Goal: Register for event/course

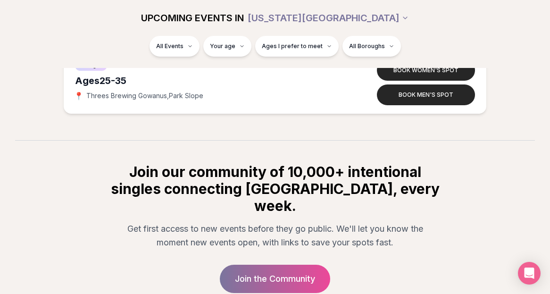
scroll to position [4314, 0]
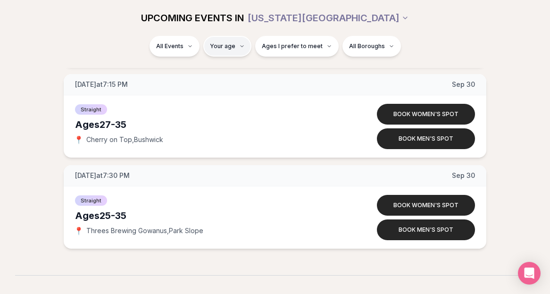
type input "**"
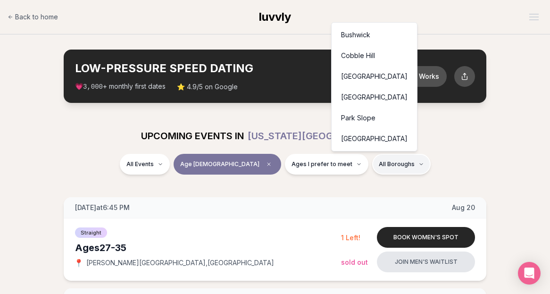
click at [361, 138] on div "[GEOGRAPHIC_DATA]" at bounding box center [375, 138] width 82 height 21
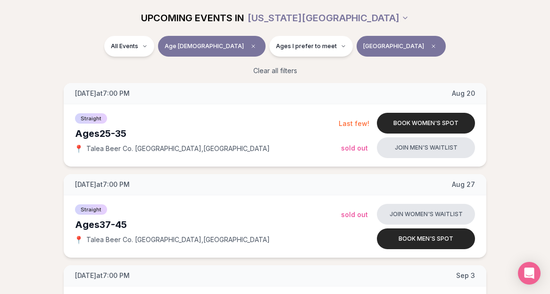
scroll to position [50, 0]
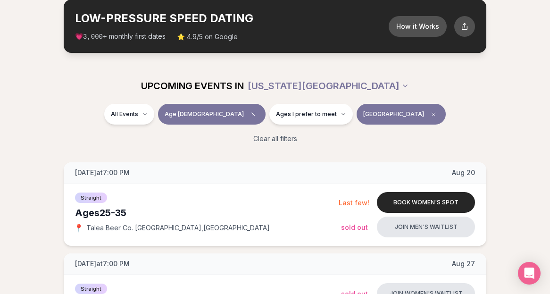
click at [363, 112] on span "[GEOGRAPHIC_DATA]" at bounding box center [393, 114] width 61 height 8
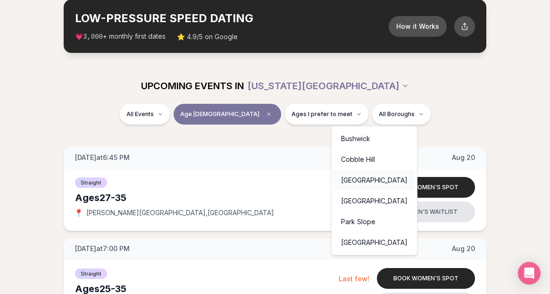
click at [362, 180] on div "[GEOGRAPHIC_DATA]" at bounding box center [375, 180] width 82 height 21
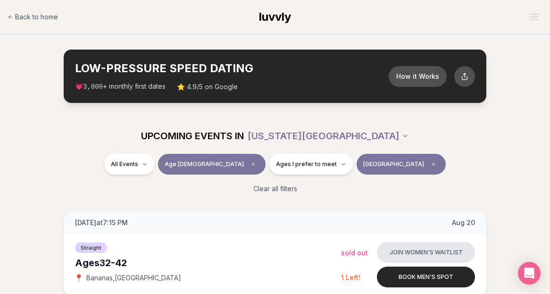
click at [377, 170] on button "[GEOGRAPHIC_DATA]" at bounding box center [401, 164] width 89 height 21
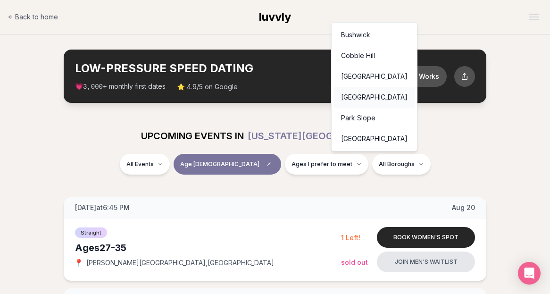
click at [368, 89] on div "[GEOGRAPHIC_DATA]" at bounding box center [375, 97] width 82 height 21
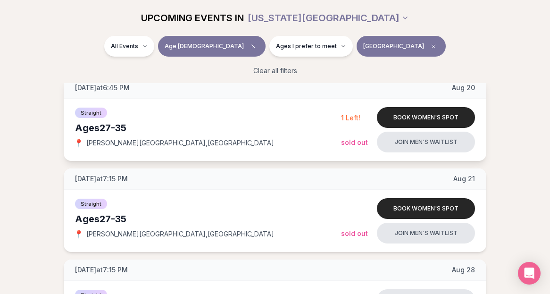
scroll to position [28, 0]
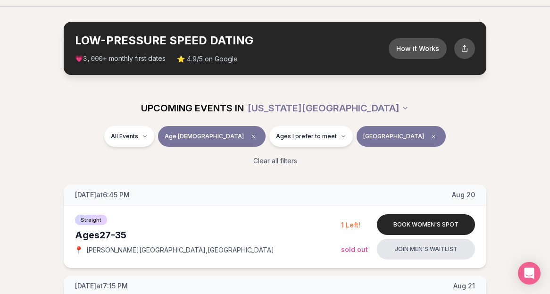
click at [363, 137] on span "[GEOGRAPHIC_DATA]" at bounding box center [393, 137] width 61 height 8
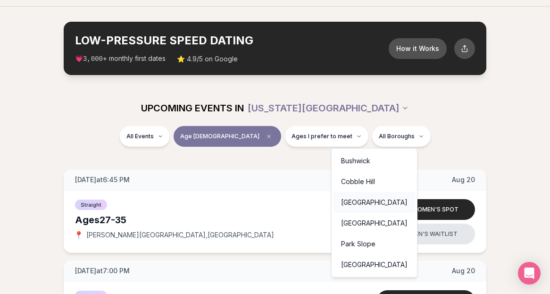
click at [375, 203] on div "[GEOGRAPHIC_DATA]" at bounding box center [375, 202] width 82 height 21
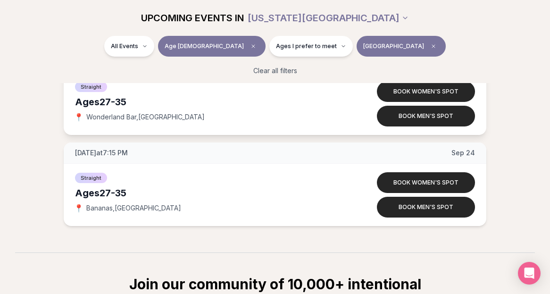
scroll to position [805, 0]
